Goal: Task Accomplishment & Management: Manage account settings

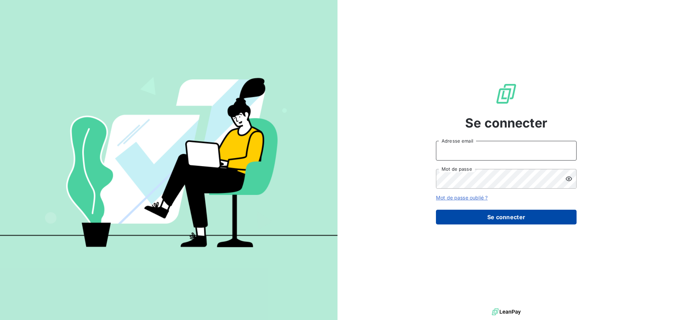
type input "[PERSON_NAME][EMAIL_ADDRESS][DOMAIN_NAME]"
click at [503, 214] on button "Se connecter" at bounding box center [506, 217] width 141 height 15
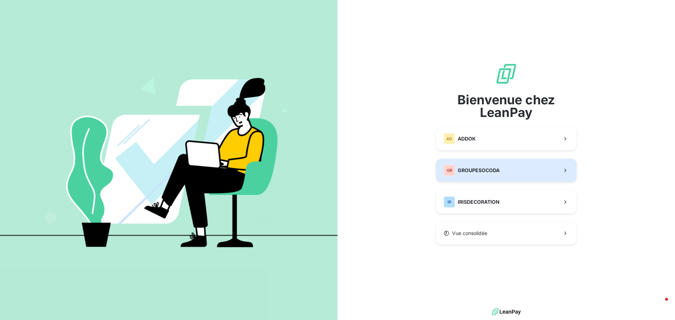
click at [461, 167] on span "GROUPESOCODA" at bounding box center [479, 170] width 42 height 7
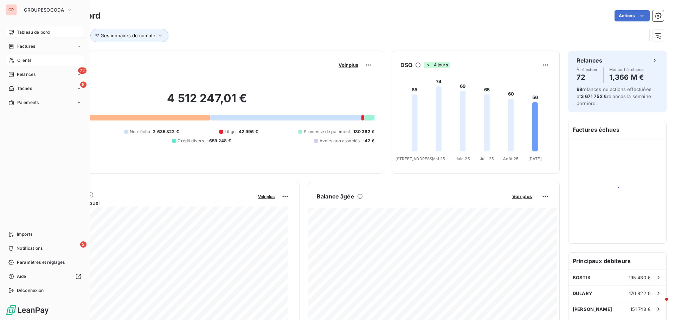
click at [35, 60] on div "Clients" at bounding box center [45, 60] width 78 height 11
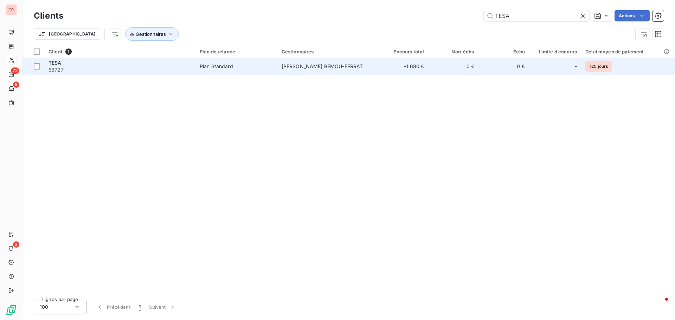
type input "TESA"
click at [164, 64] on div "TESA" at bounding box center [120, 62] width 143 height 7
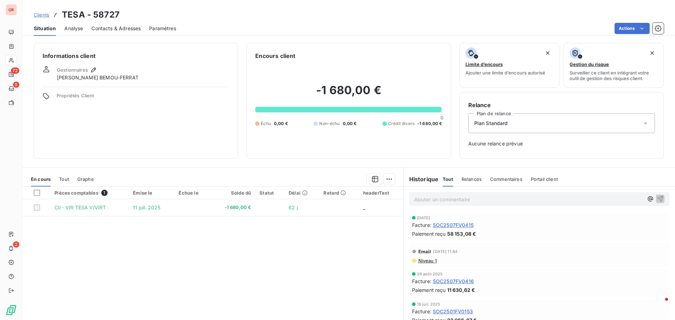
scroll to position [23, 0]
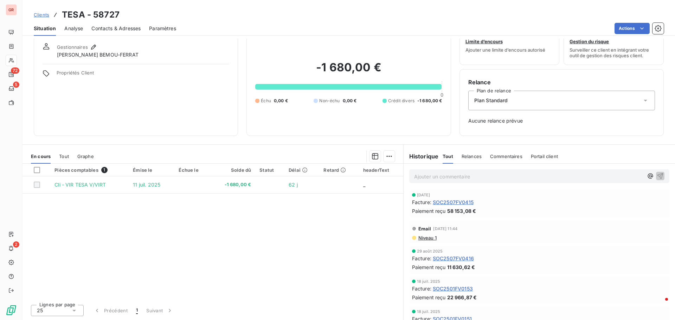
click at [421, 237] on span "Niveau 1" at bounding box center [427, 238] width 19 height 6
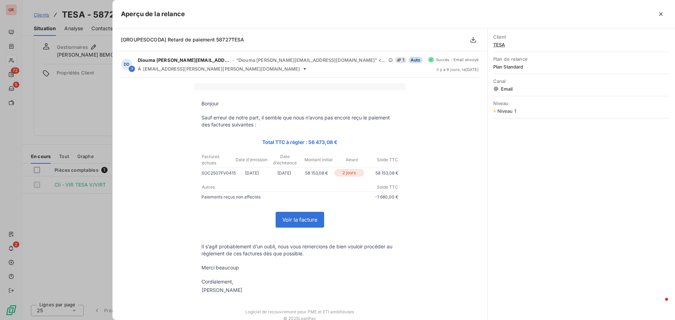
click at [305, 219] on link "Voir la facture" at bounding box center [300, 219] width 48 height 15
click at [658, 11] on icon "button" at bounding box center [660, 14] width 7 height 7
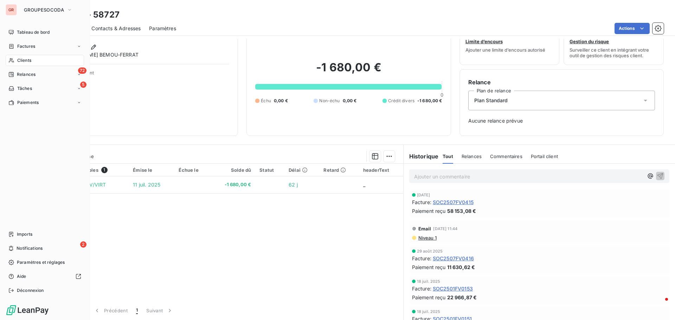
click at [31, 60] on span "Clients" at bounding box center [24, 60] width 14 height 6
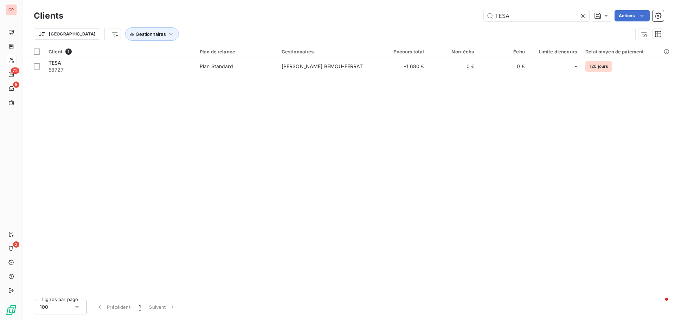
drag, startPoint x: 516, startPoint y: 16, endPoint x: 417, endPoint y: 23, distance: 100.1
click at [417, 23] on div "Clients TESA Actions" at bounding box center [349, 15] width 630 height 15
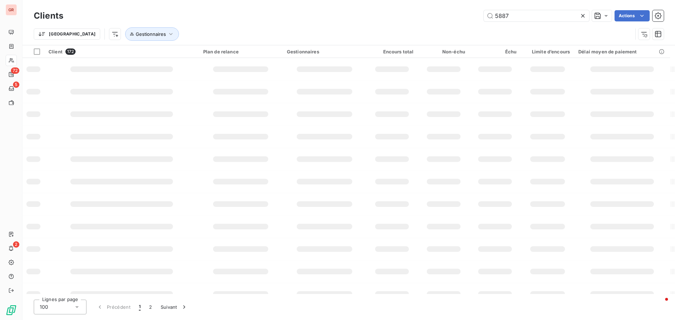
type input "5887"
